Goal: Information Seeking & Learning: Learn about a topic

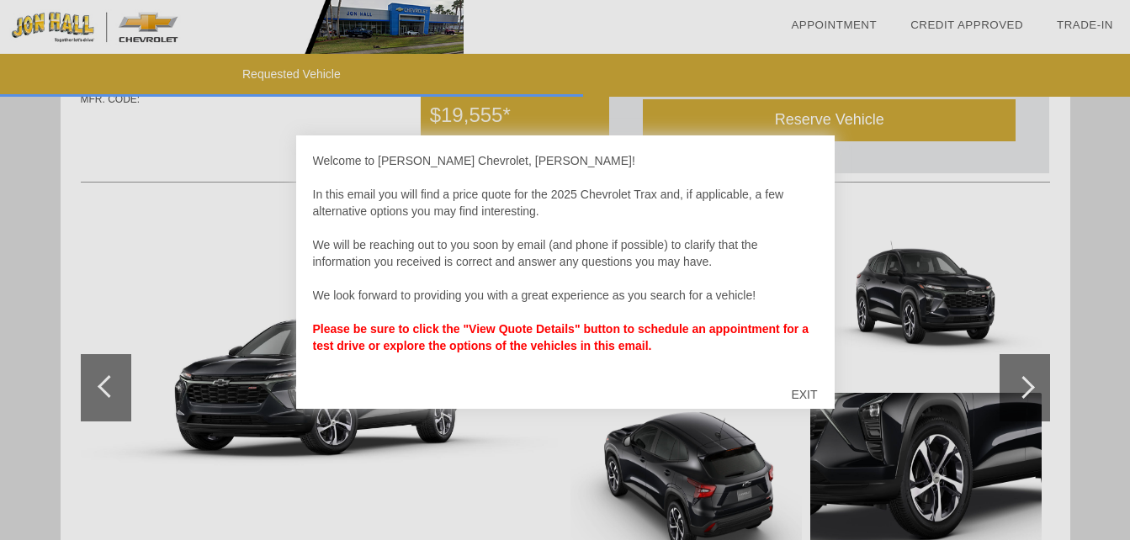
scroll to position [135, 0]
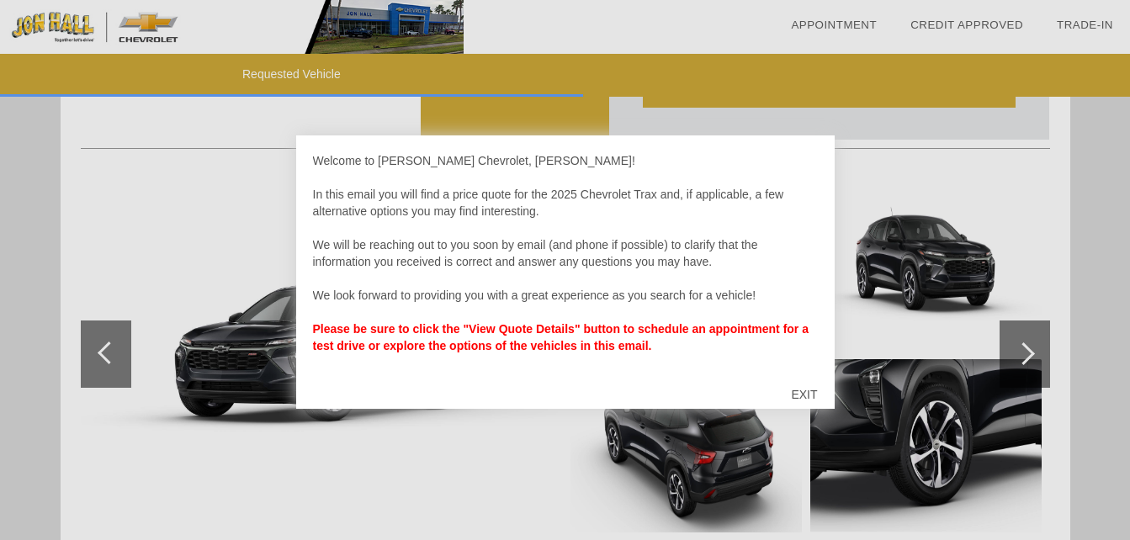
click at [808, 396] on div "EXIT" at bounding box center [804, 394] width 60 height 50
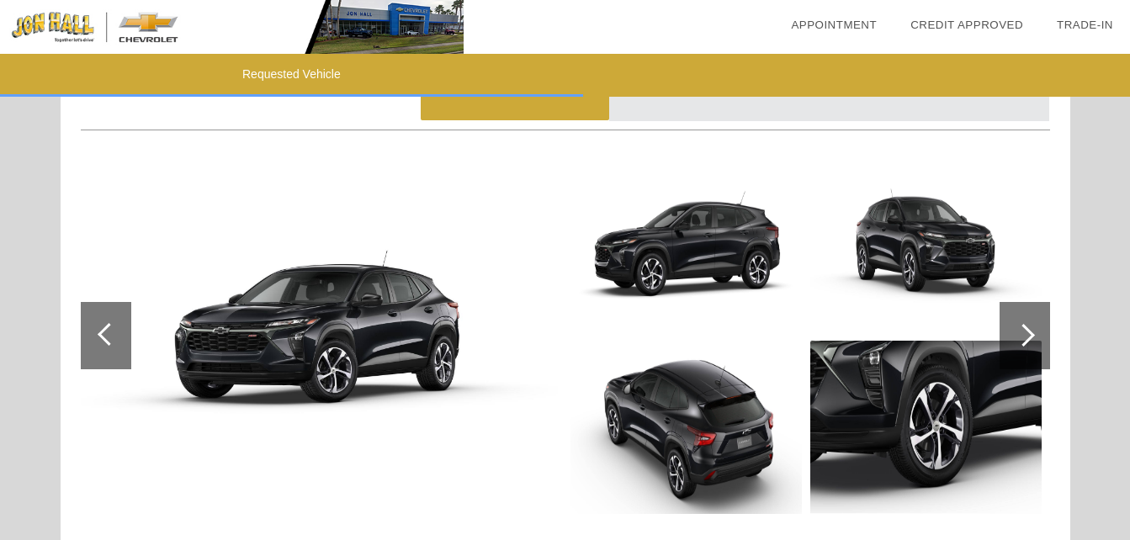
scroll to position [0, 0]
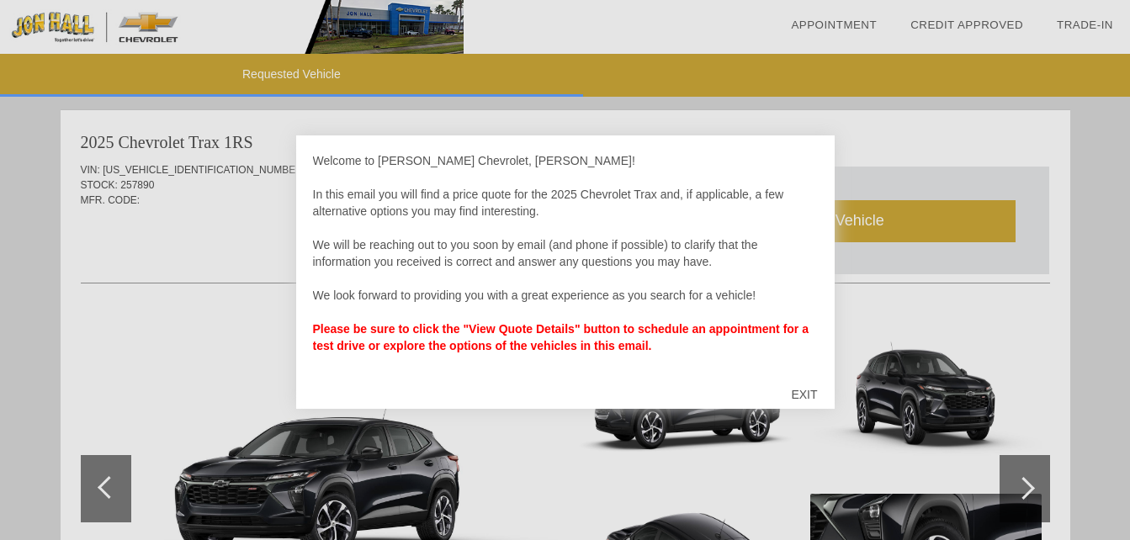
scroll to position [472, 0]
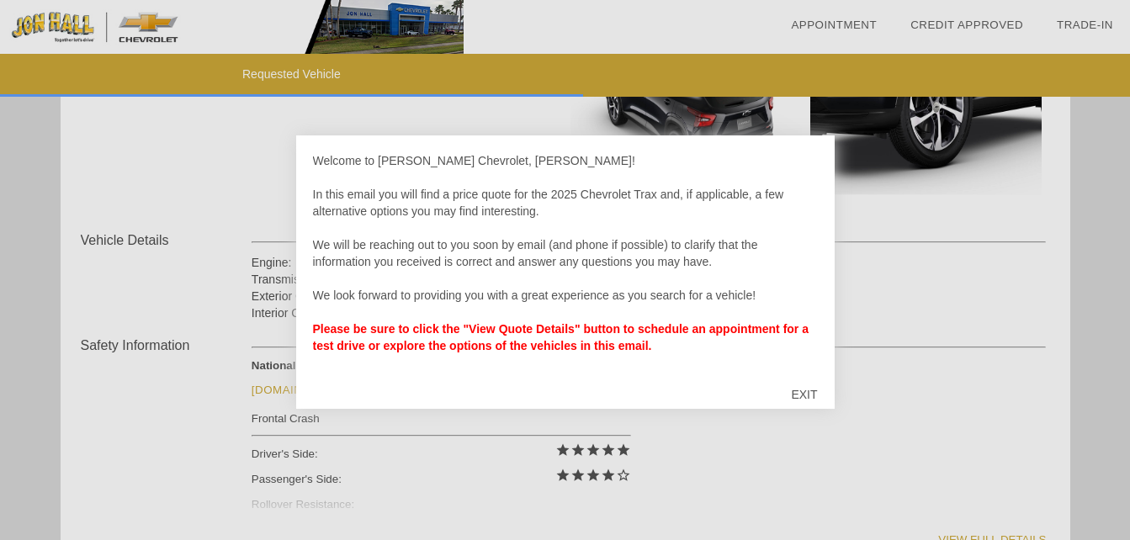
click at [808, 388] on div "EXIT" at bounding box center [804, 394] width 60 height 50
